Goal: Task Accomplishment & Management: Use online tool/utility

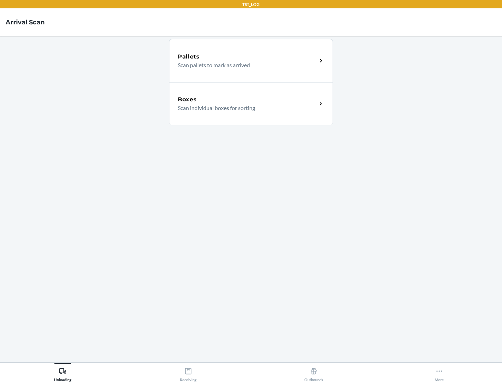
click at [247, 100] on div "Boxes" at bounding box center [247, 99] width 139 height 8
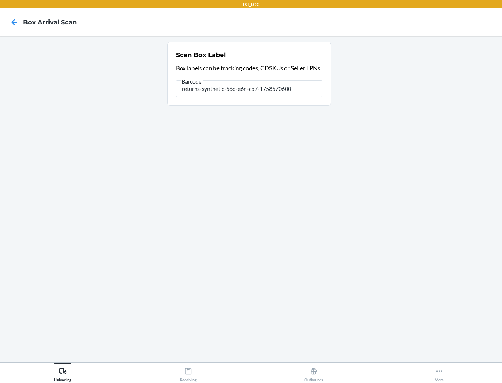
type input "returns-synthetic-56d-e6n-cb7-1758570600"
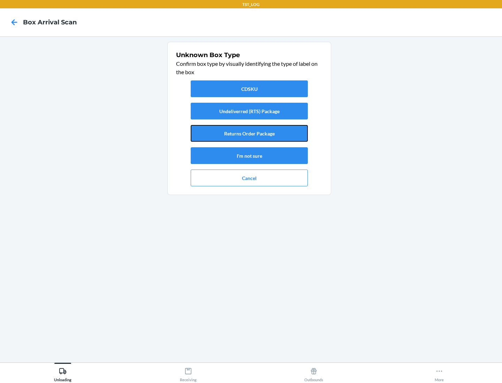
click at [249, 133] on button "Returns Order Package" at bounding box center [249, 133] width 117 height 17
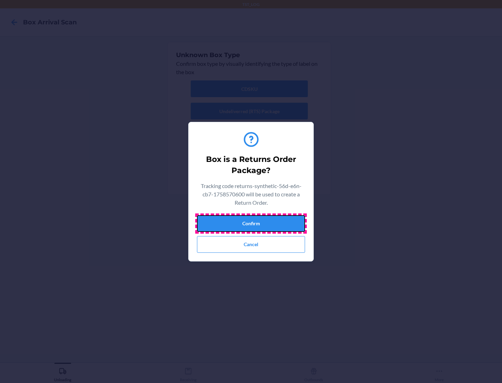
click at [251, 223] on button "Confirm" at bounding box center [251, 223] width 108 height 17
